Goal: Navigation & Orientation: Understand site structure

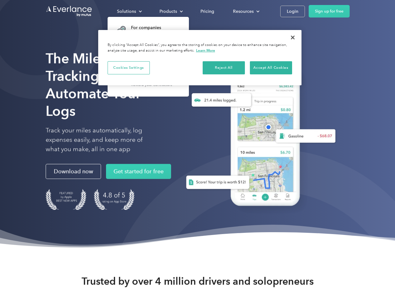
click at [129, 11] on div "Solutions" at bounding box center [126, 12] width 19 height 8
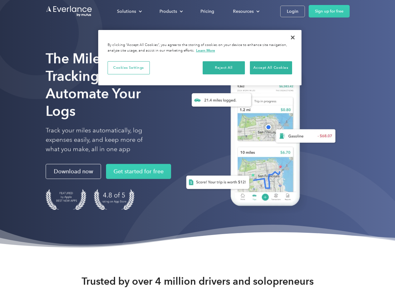
click at [170, 11] on div "Products" at bounding box center [169, 12] width 18 height 8
click at [246, 11] on div "Resources" at bounding box center [243, 12] width 21 height 8
click at [129, 68] on button "Cookies Settings" at bounding box center [129, 67] width 42 height 13
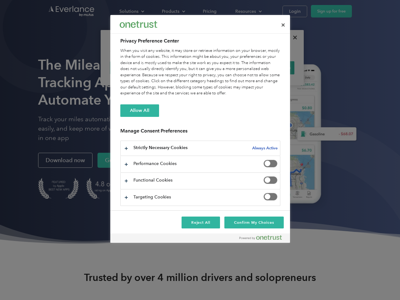
click at [224, 68] on div "When you visit any website, it may store or retrieve information on your browse…" at bounding box center [200, 72] width 160 height 49
click at [271, 68] on div "When you visit any website, it may store or retrieve information on your browse…" at bounding box center [200, 72] width 160 height 49
click at [293, 38] on div at bounding box center [200, 150] width 400 height 300
